Goal: Information Seeking & Learning: Learn about a topic

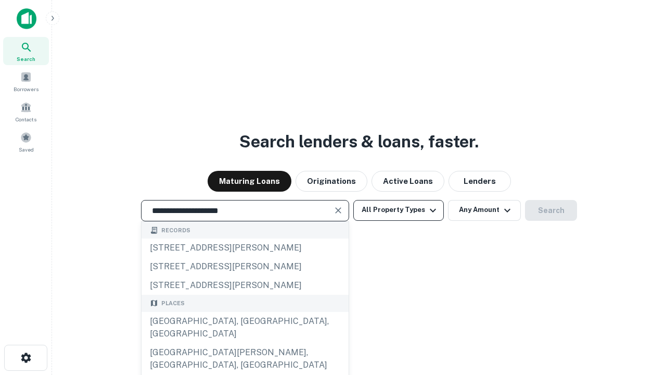
click at [245, 343] on div "[GEOGRAPHIC_DATA], [GEOGRAPHIC_DATA], [GEOGRAPHIC_DATA]" at bounding box center [245, 327] width 207 height 31
click at [399, 210] on button "All Property Types" at bounding box center [398, 210] width 91 height 21
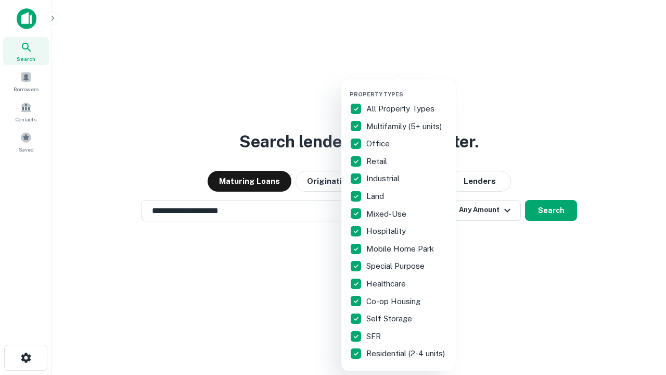
type input "**********"
click at [407, 87] on button "button" at bounding box center [407, 87] width 115 height 1
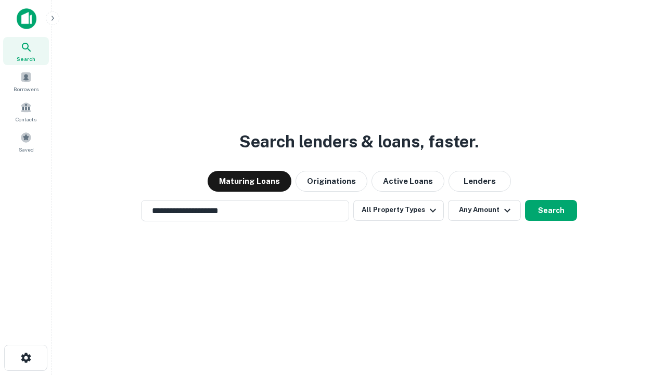
scroll to position [16, 0]
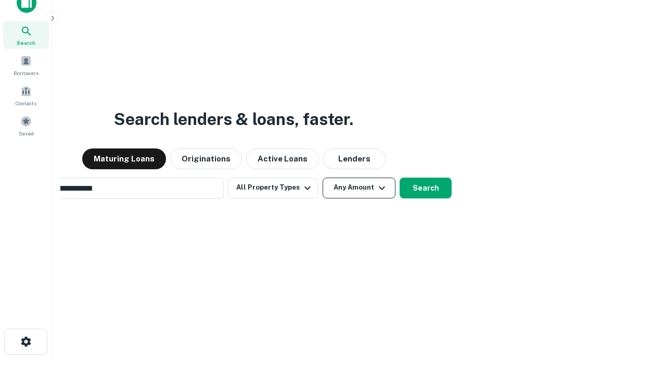
click at [323, 177] on button "Any Amount" at bounding box center [359, 187] width 73 height 21
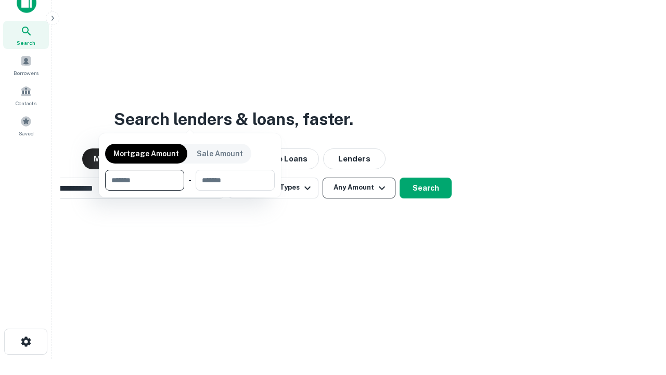
scroll to position [17, 0]
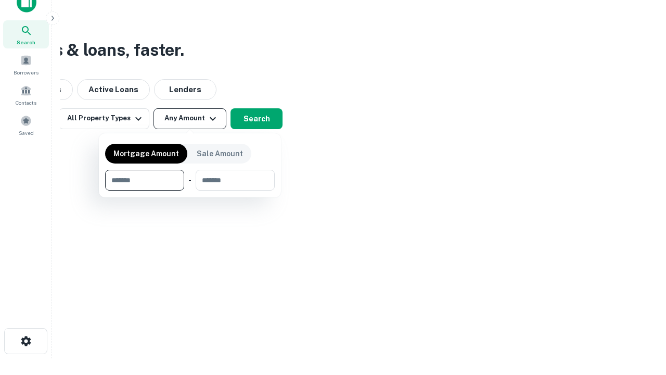
type input "*******"
click at [190, 190] on button "button" at bounding box center [190, 190] width 170 height 1
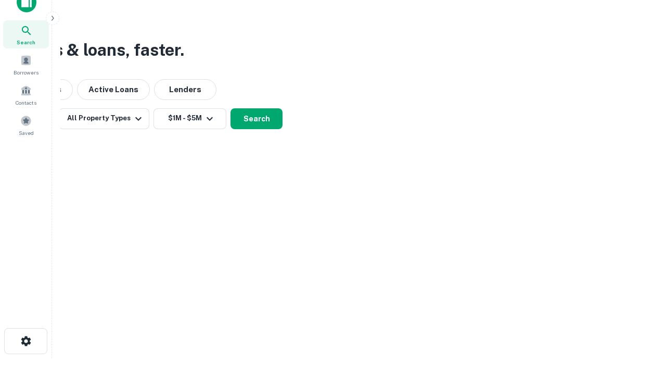
scroll to position [16, 0]
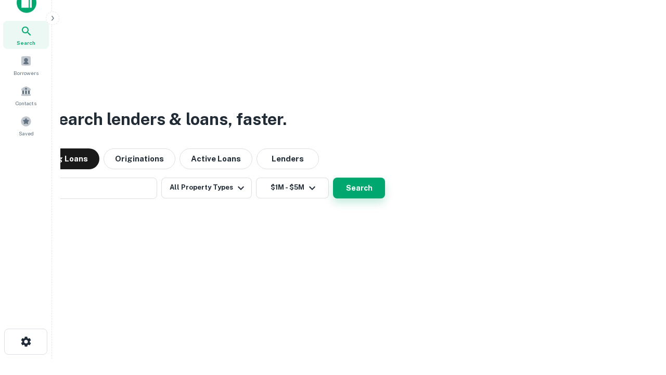
click at [333, 177] on button "Search" at bounding box center [359, 187] width 52 height 21
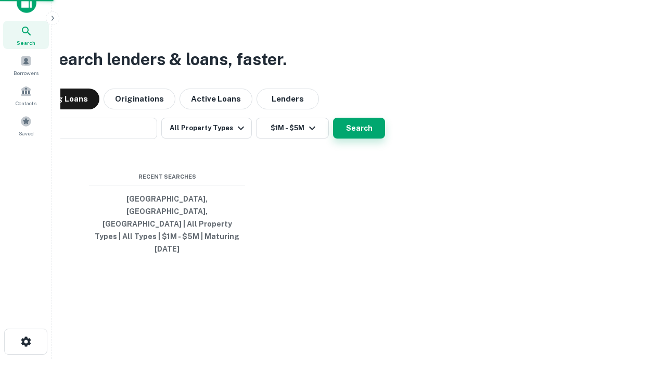
scroll to position [17, 0]
